Goal: Task Accomplishment & Management: Use online tool/utility

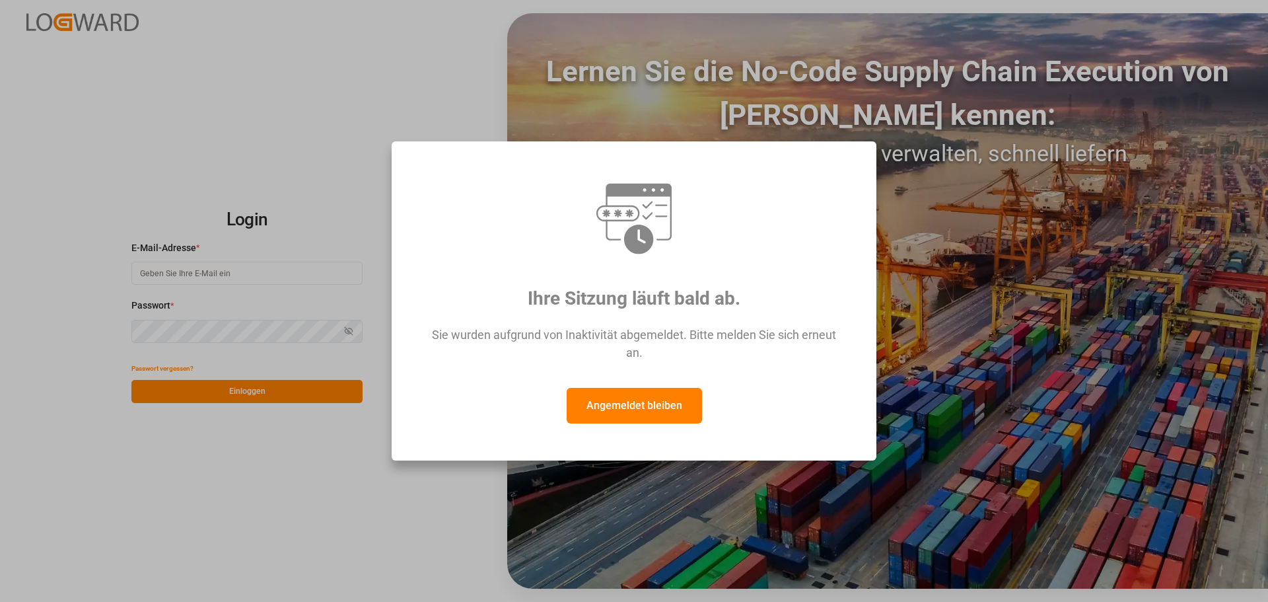
click at [662, 405] on font "Angemeldet bleiben" at bounding box center [635, 405] width 96 height 13
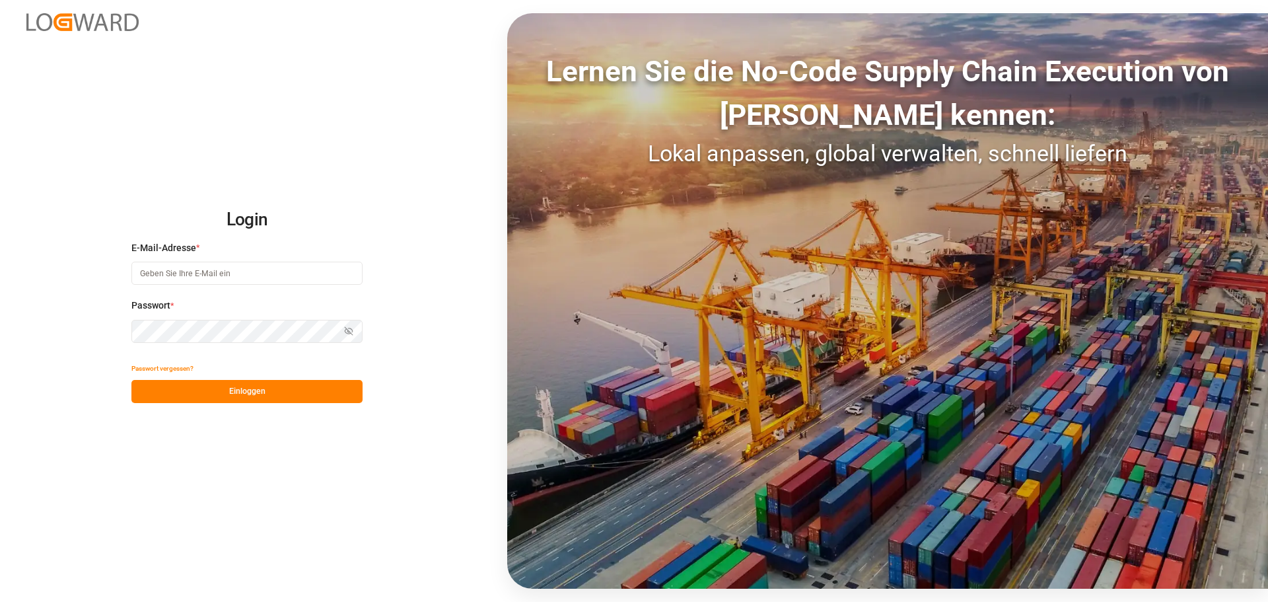
click at [232, 269] on input at bounding box center [246, 273] width 231 height 23
type input "[PERSON_NAME][EMAIL_ADDRESS][DOMAIN_NAME]"
click at [349, 329] on icon "button" at bounding box center [348, 330] width 9 height 9
click at [212, 394] on button "Einloggen" at bounding box center [246, 391] width 231 height 23
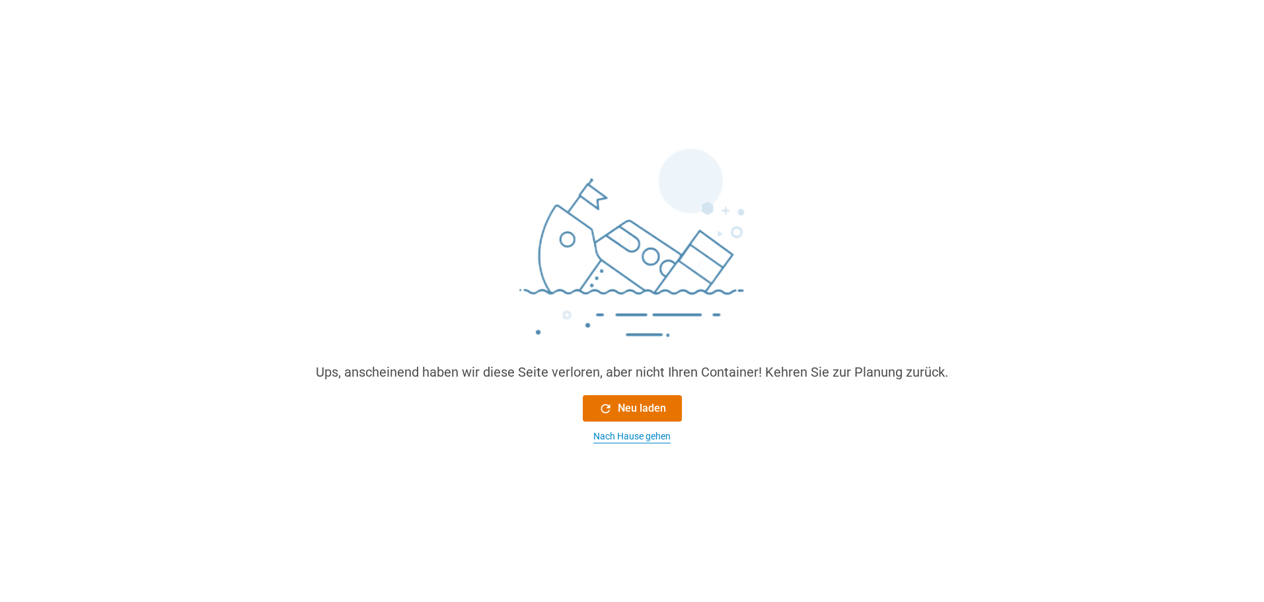
click at [641, 436] on font "Nach Hause gehen" at bounding box center [631, 436] width 77 height 11
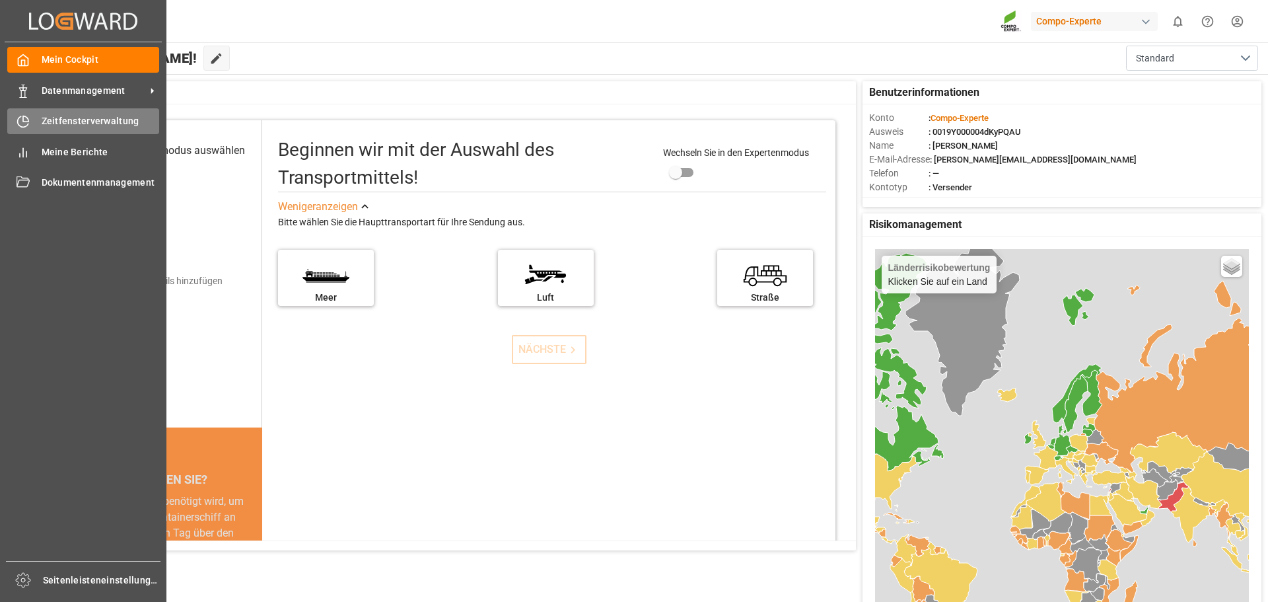
click at [69, 117] on font "Zeitfensterverwaltung" at bounding box center [91, 121] width 98 height 11
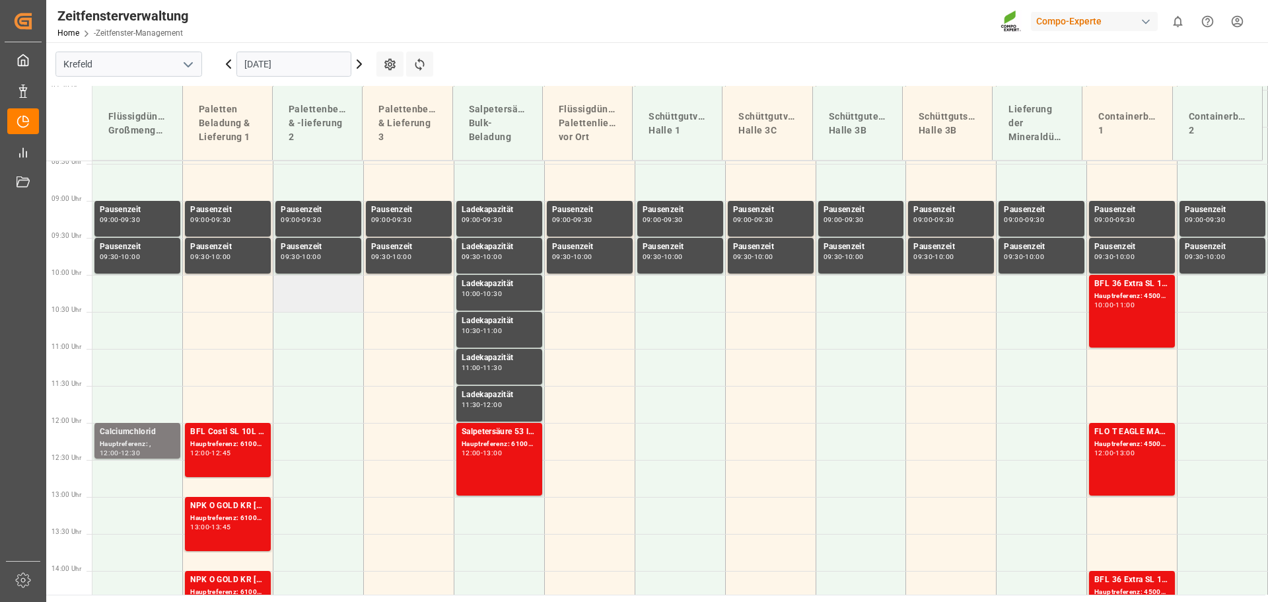
scroll to position [590, 0]
